Goal: Browse casually

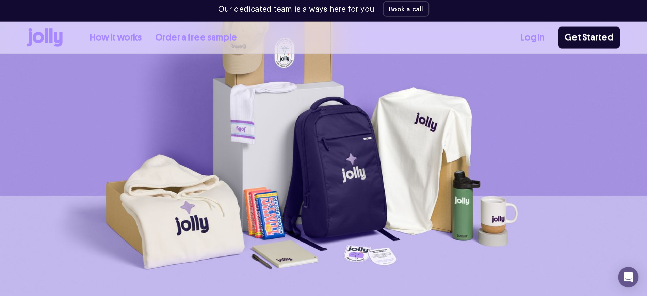
scroll to position [54, 0]
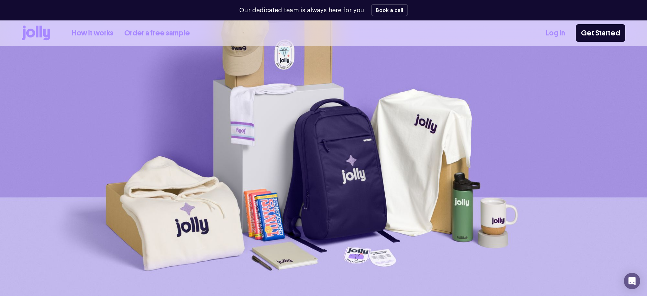
click at [359, 107] on img at bounding box center [323, 153] width 647 height 306
drag, startPoint x: 359, startPoint y: 107, endPoint x: 314, endPoint y: 114, distance: 45.6
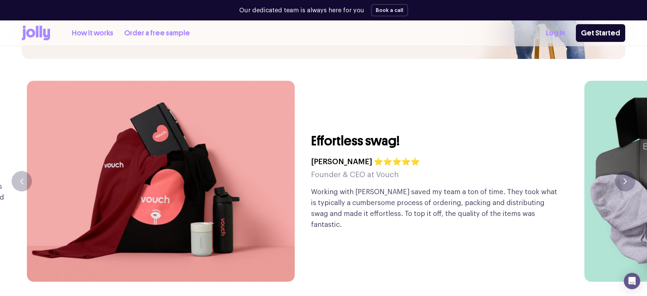
scroll to position [1672, 0]
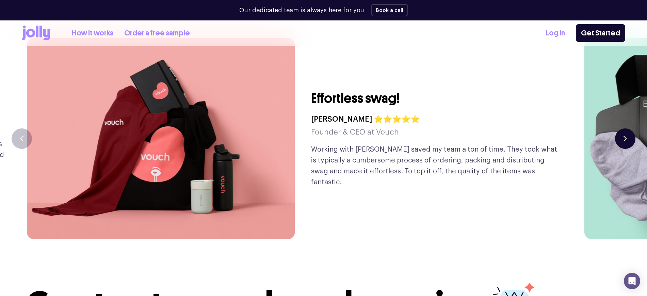
click at [518, 128] on button "button" at bounding box center [625, 138] width 20 height 20
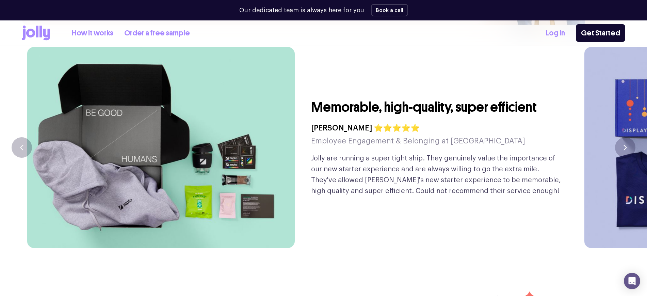
scroll to position [1699, 0]
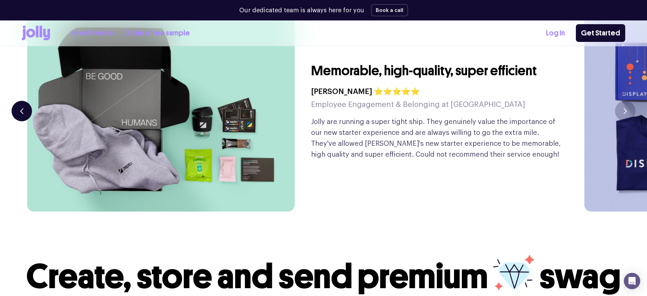
click at [28, 101] on button "button" at bounding box center [22, 111] width 20 height 20
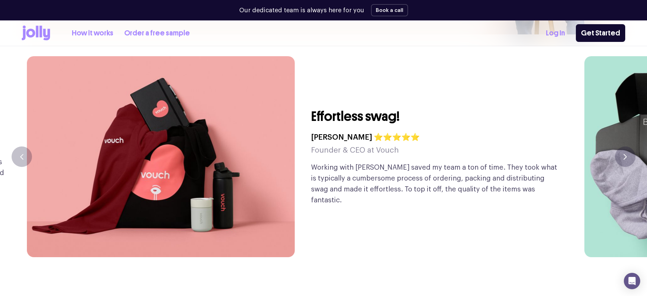
scroll to position [1617, 0]
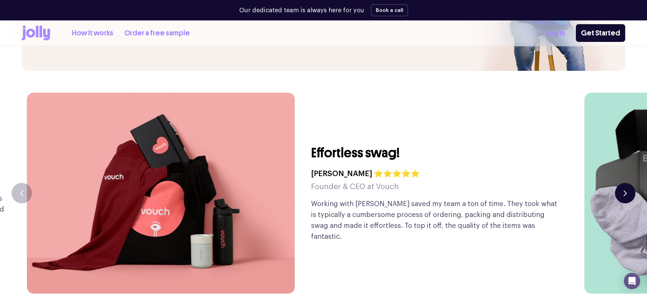
click at [518, 183] on button "button" at bounding box center [625, 193] width 20 height 20
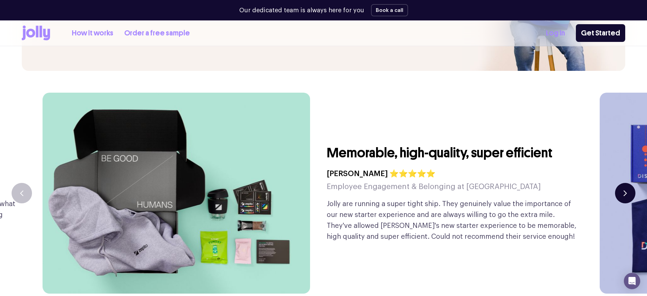
click at [518, 183] on button "button" at bounding box center [625, 193] width 20 height 20
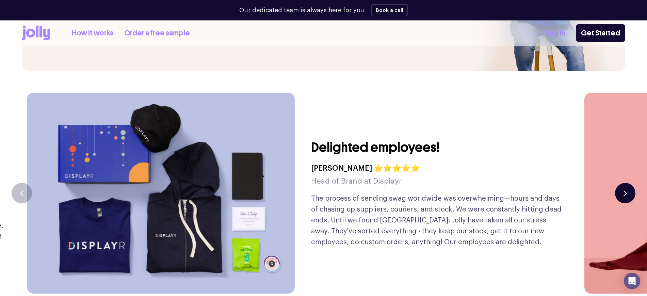
click at [518, 183] on button "button" at bounding box center [625, 193] width 20 height 20
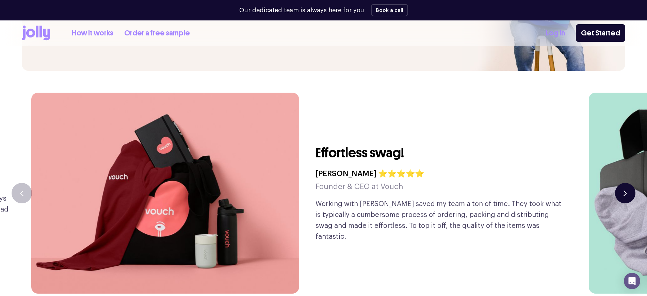
click at [518, 183] on button "button" at bounding box center [625, 193] width 20 height 20
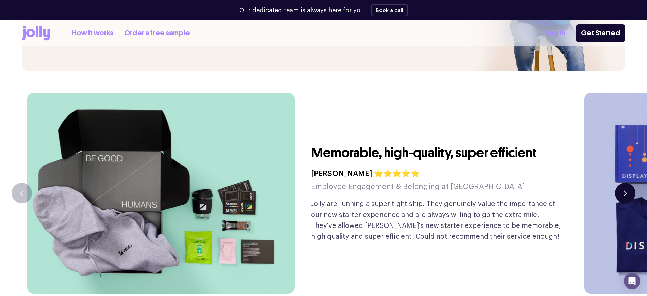
drag, startPoint x: 171, startPoint y: 150, endPoint x: 616, endPoint y: 178, distance: 446.3
click at [518, 183] on button "button" at bounding box center [625, 193] width 20 height 20
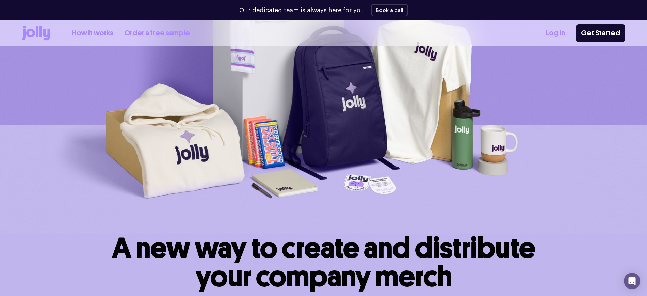
scroll to position [39, 0]
